Goal: Navigation & Orientation: Find specific page/section

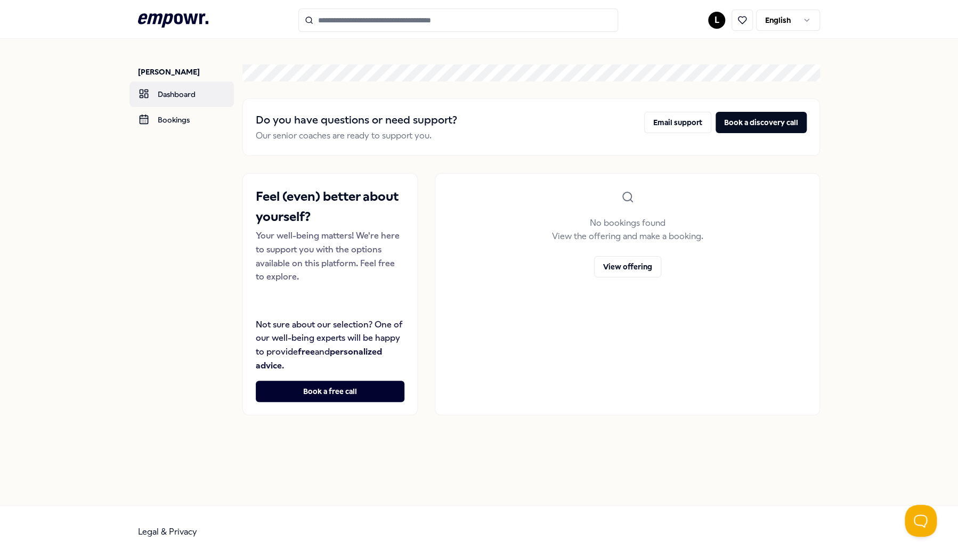
click at [173, 98] on link "Dashboard" at bounding box center [181, 94] width 104 height 26
click at [176, 19] on icon at bounding box center [173, 20] width 70 height 14
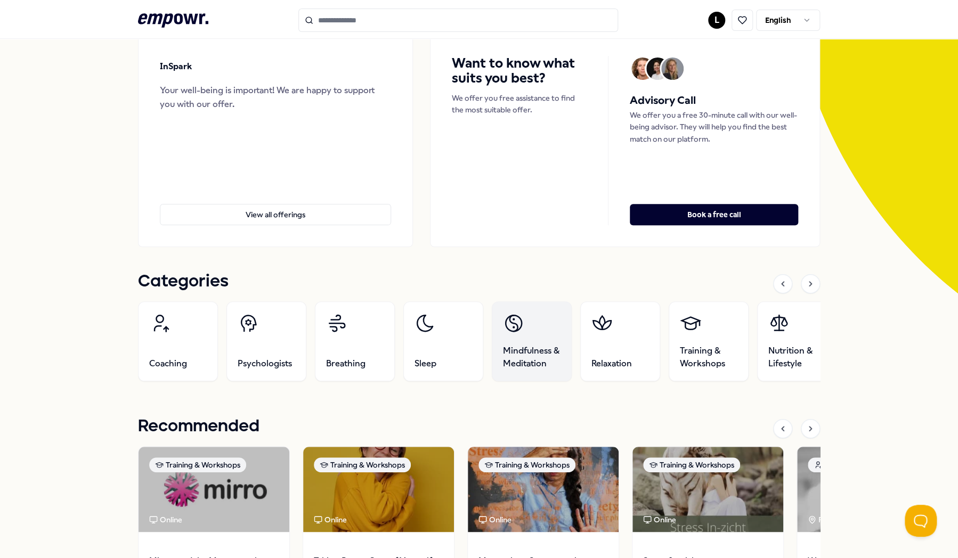
scroll to position [118, 0]
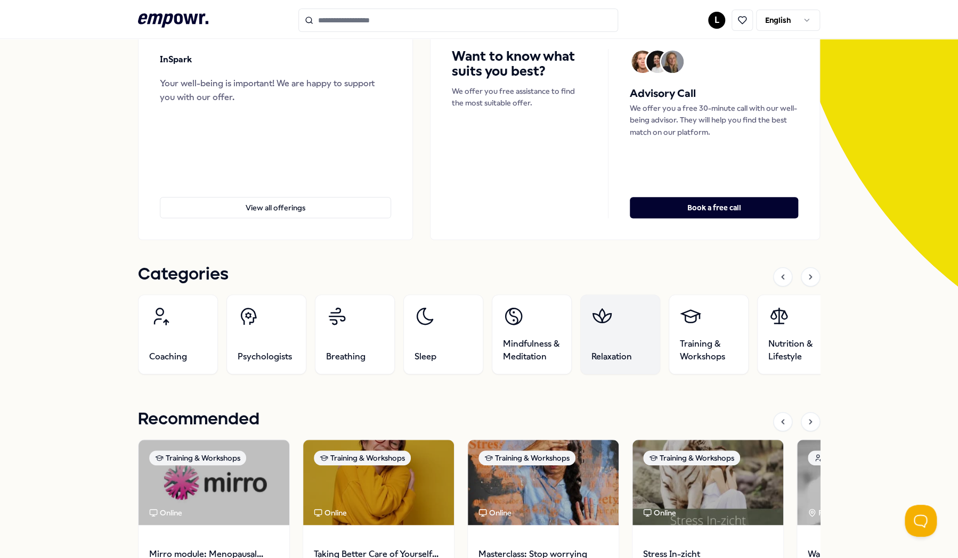
click at [615, 342] on link "Relaxation" at bounding box center [620, 335] width 80 height 80
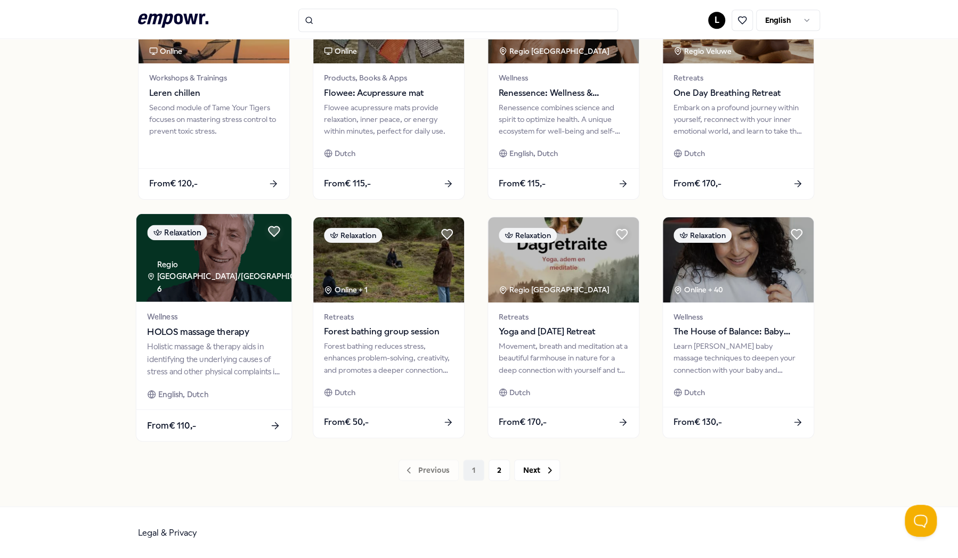
scroll to position [394, 0]
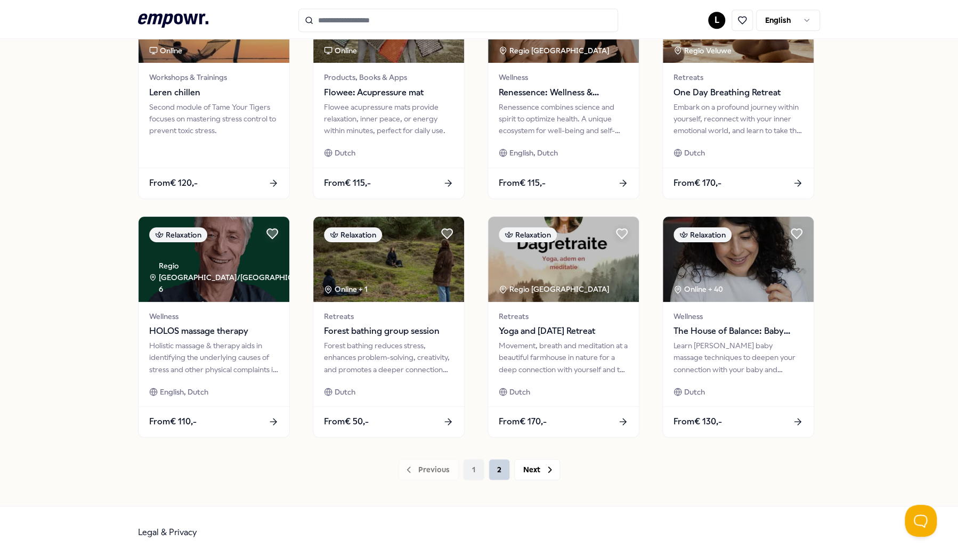
click at [499, 471] on button "2" at bounding box center [498, 469] width 21 height 21
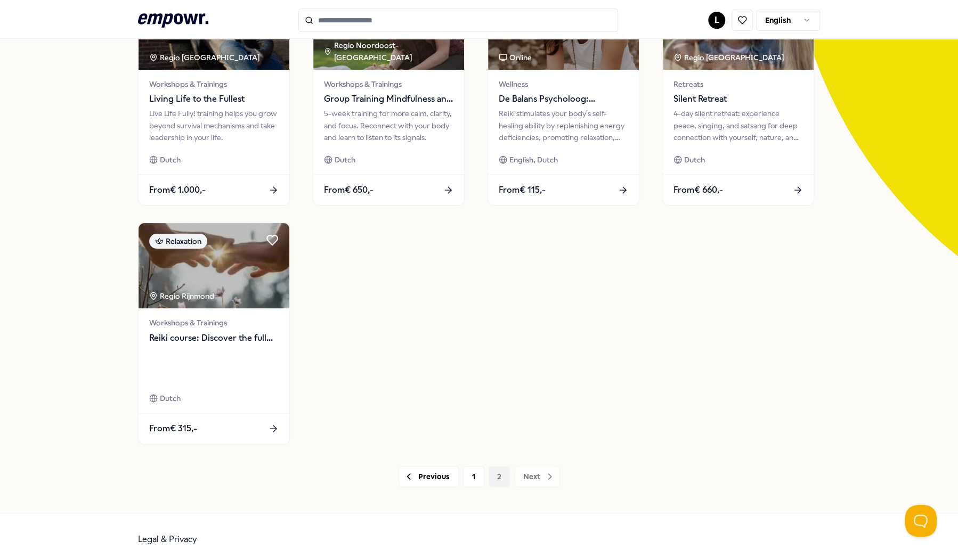
scroll to position [156, 0]
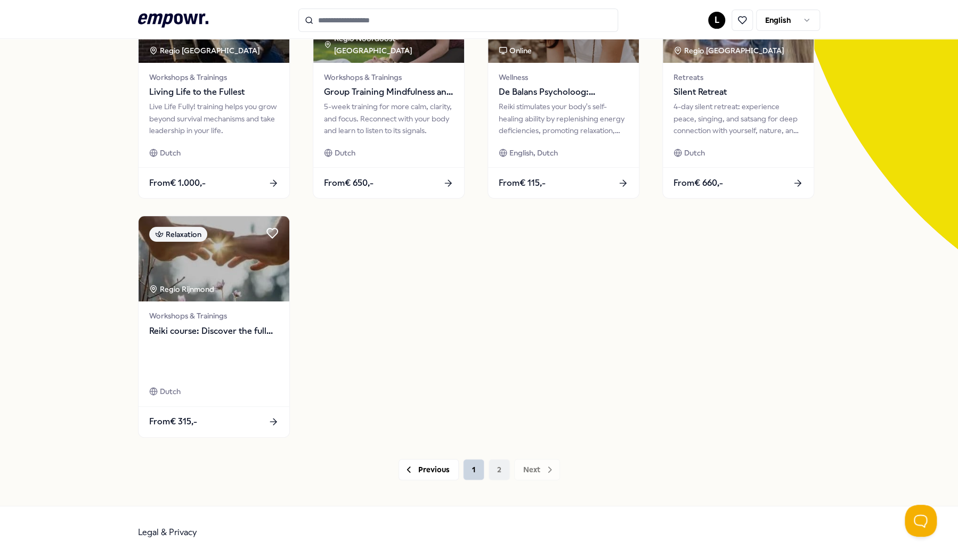
click at [463, 472] on button "1" at bounding box center [473, 469] width 21 height 21
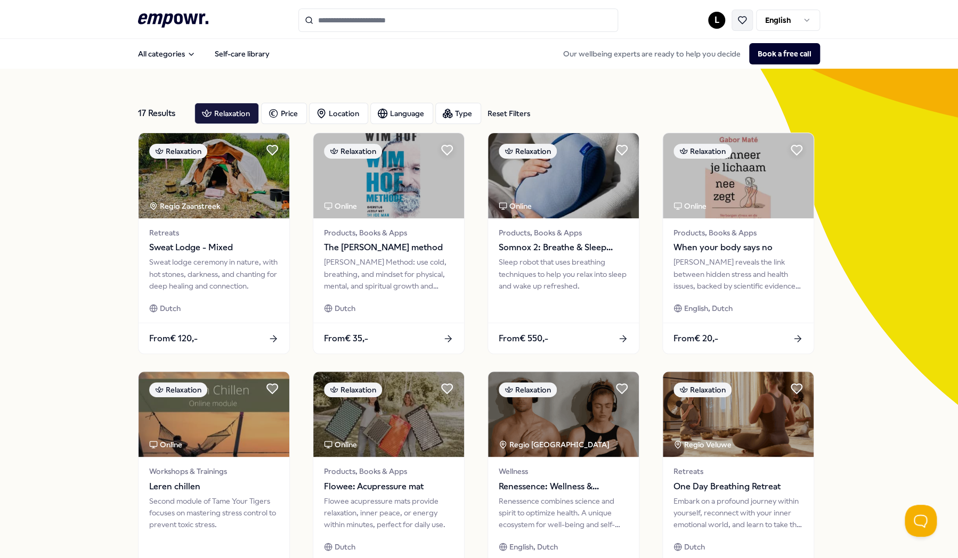
click at [737, 20] on icon at bounding box center [742, 20] width 10 height 10
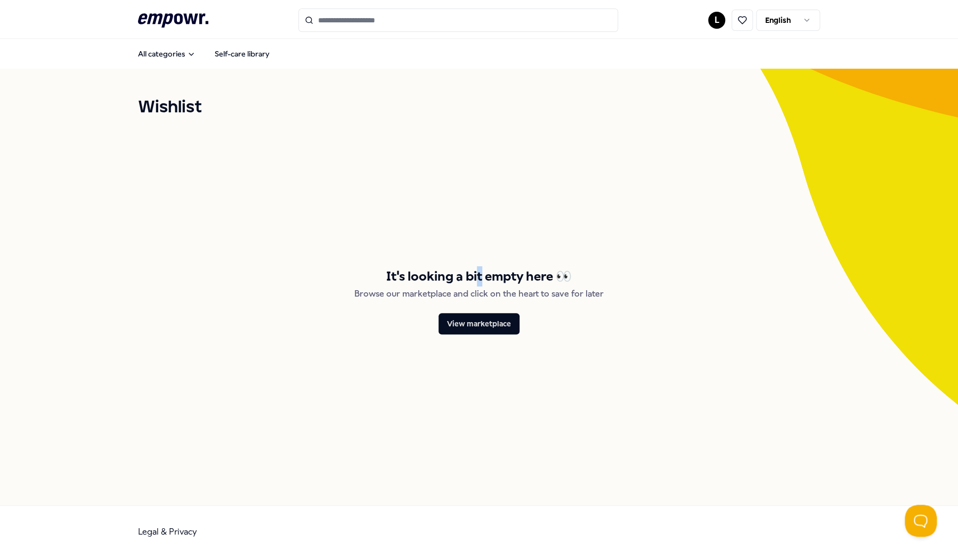
click at [475, 285] on div "It's looking a bit empty here 👀 Browse our marketplace and click on the heart t…" at bounding box center [479, 301] width 682 height 338
